Goal: Task Accomplishment & Management: Manage account settings

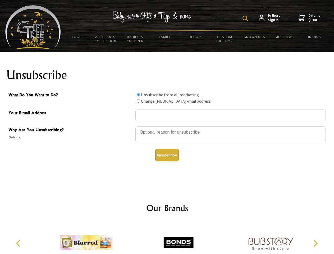
click at [246, 18] on img at bounding box center [244, 18] width 5 height 5
click at [167, 126] on div at bounding box center [230, 135] width 190 height 19
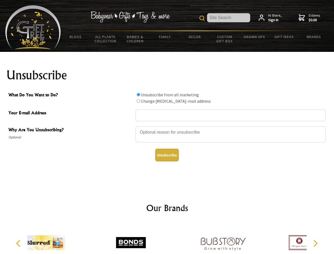
click at [138, 94] on input "What Do You Want to Do?" at bounding box center [138, 94] width 3 height 3
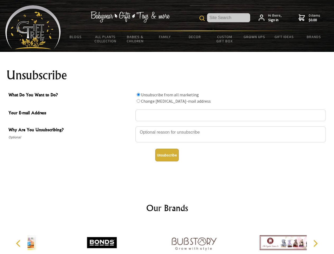
click at [138, 101] on input "What Do You Want to Do?" at bounding box center [138, 100] width 3 height 3
radio input "true"
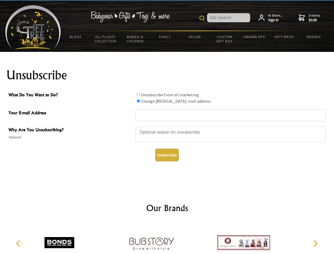
click at [167, 155] on button "Unsubscribe" at bounding box center [167, 155] width 24 height 13
click at [167, 238] on img at bounding box center [151, 243] width 53 height 40
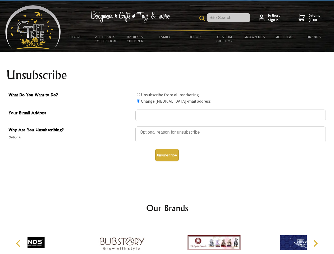
click at [19, 243] on icon "Previous" at bounding box center [18, 243] width 7 height 7
click at [315, 243] on icon "Next" at bounding box center [314, 243] width 7 height 7
